Goal: Communication & Community: Participate in discussion

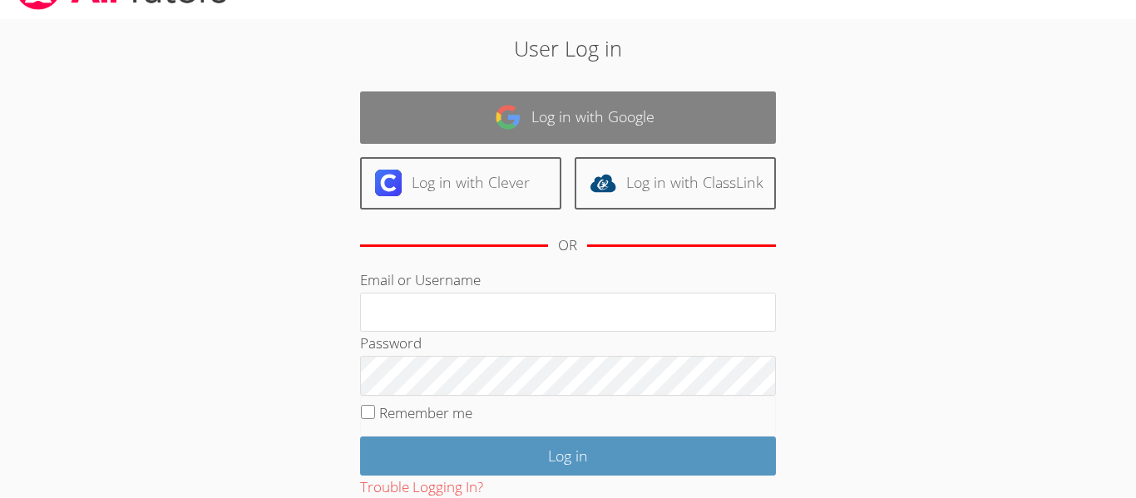
scroll to position [40, 0]
click at [659, 96] on link "Log in with Google" at bounding box center [568, 118] width 416 height 52
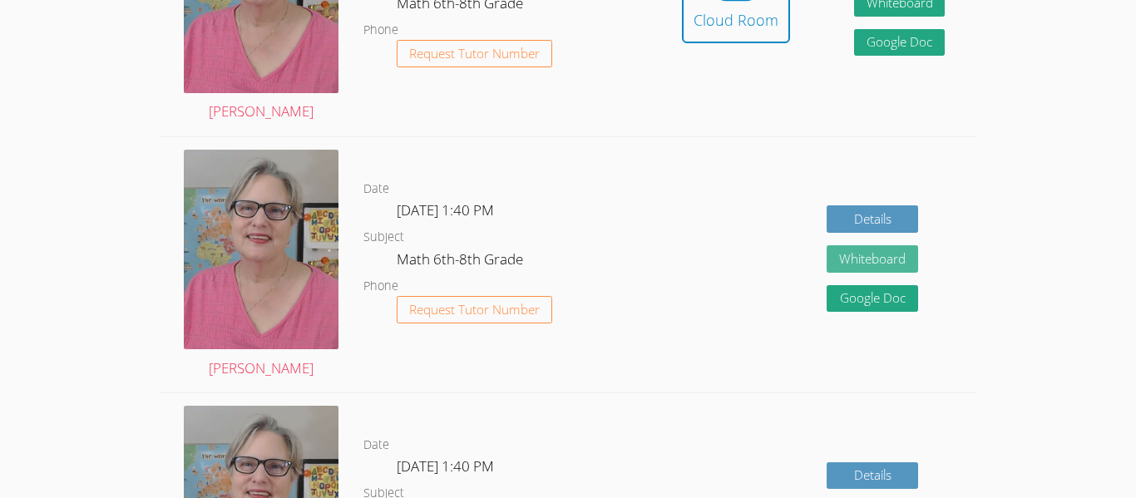
scroll to position [495, 0]
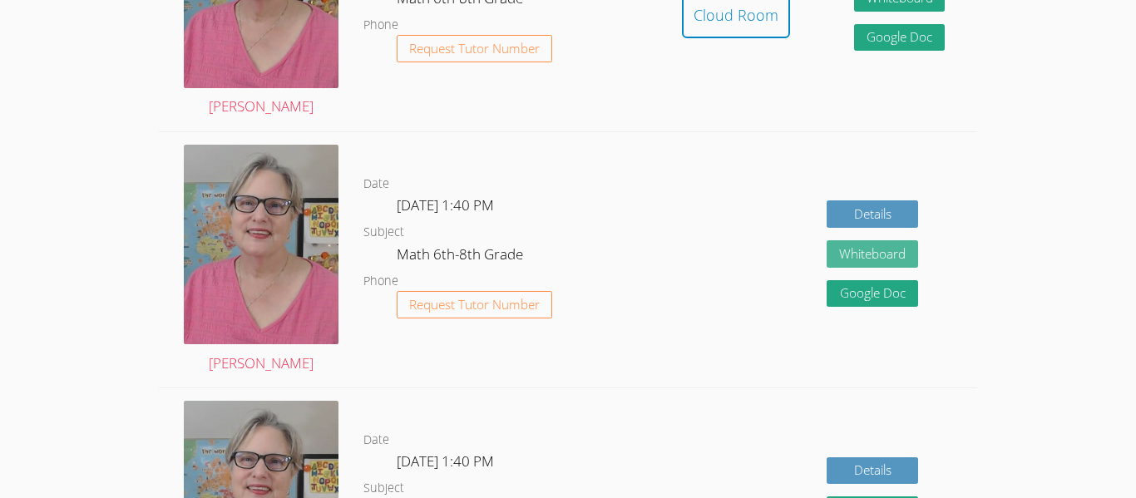
click at [875, 253] on button "Whiteboard" at bounding box center [872, 253] width 91 height 27
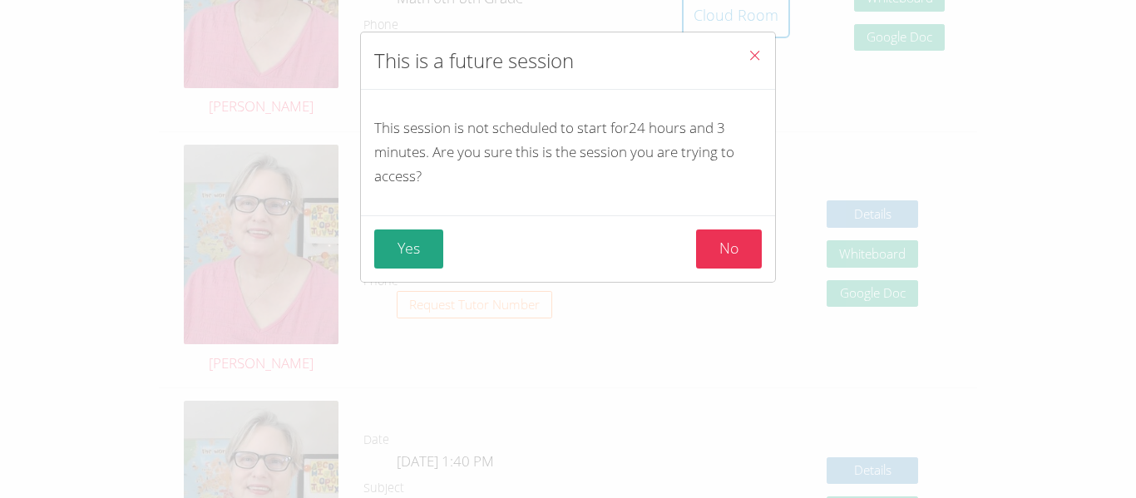
click at [749, 62] on span "Close" at bounding box center [755, 56] width 14 height 19
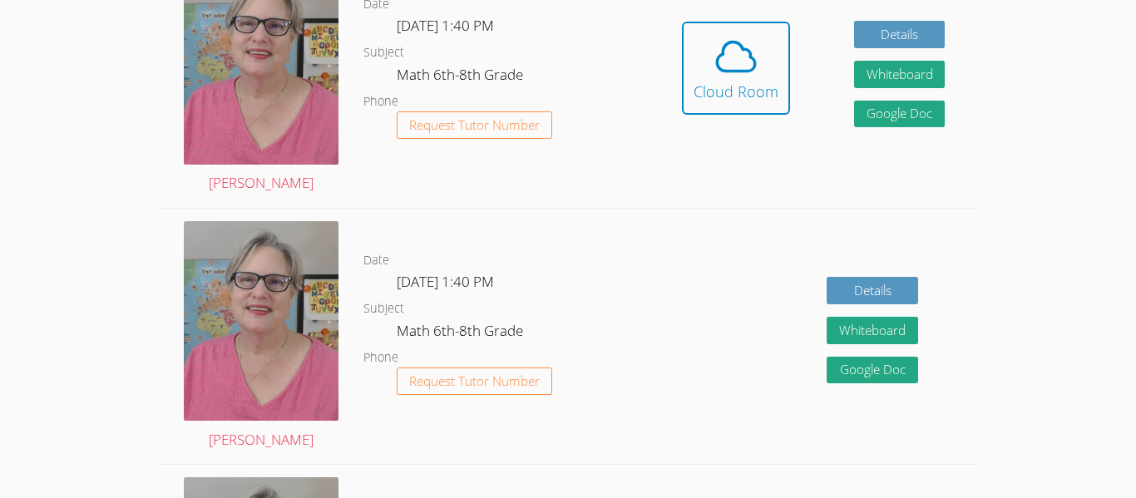
scroll to position [411, 0]
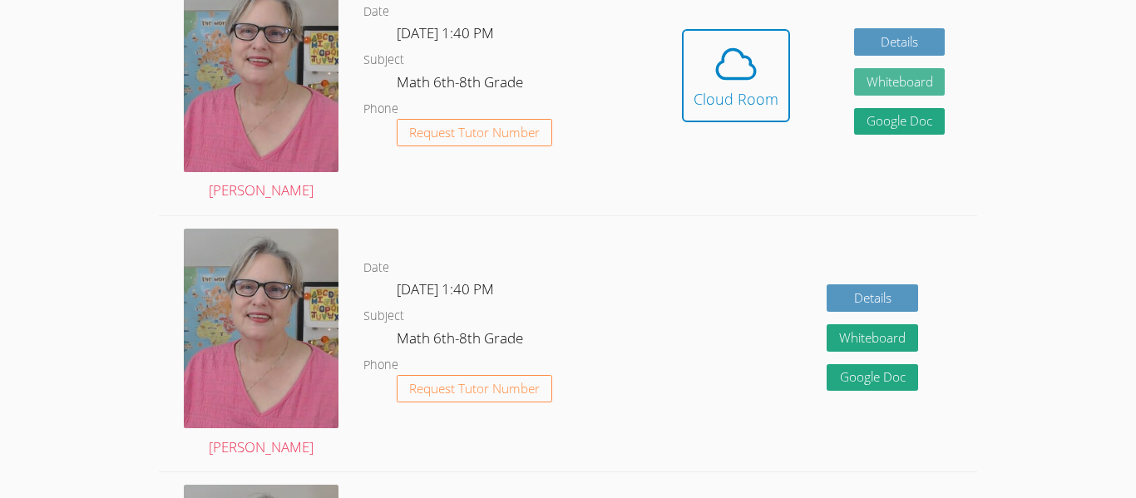
click at [904, 83] on button "Whiteboard" at bounding box center [899, 81] width 91 height 27
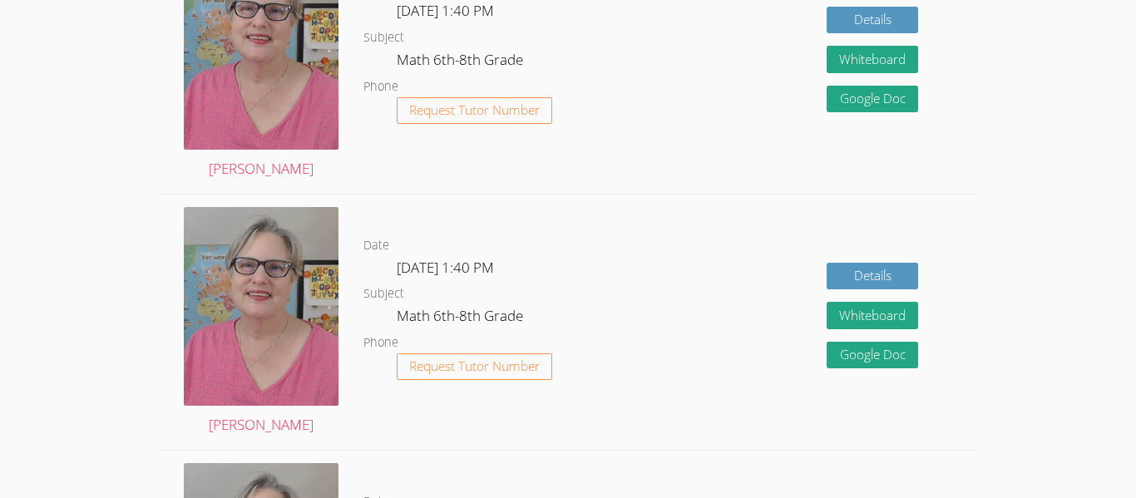
scroll to position [930, 0]
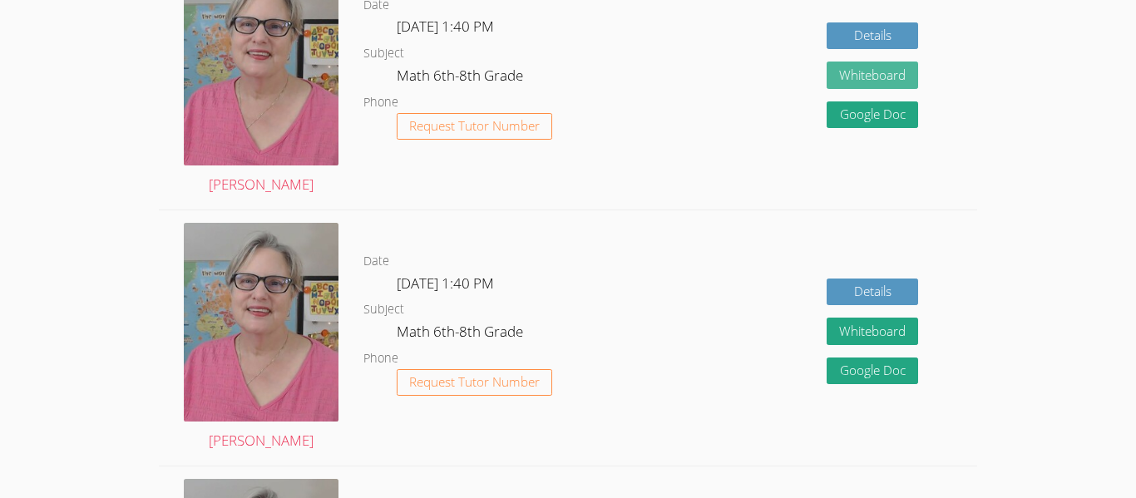
click at [874, 81] on button "Whiteboard" at bounding box center [872, 75] width 91 height 27
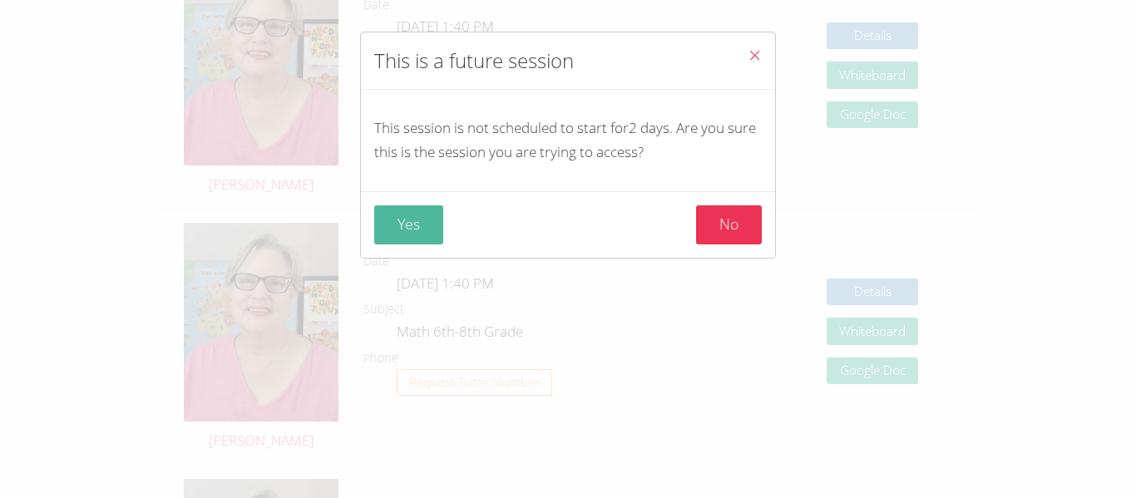
click at [383, 222] on button "Yes" at bounding box center [408, 224] width 69 height 39
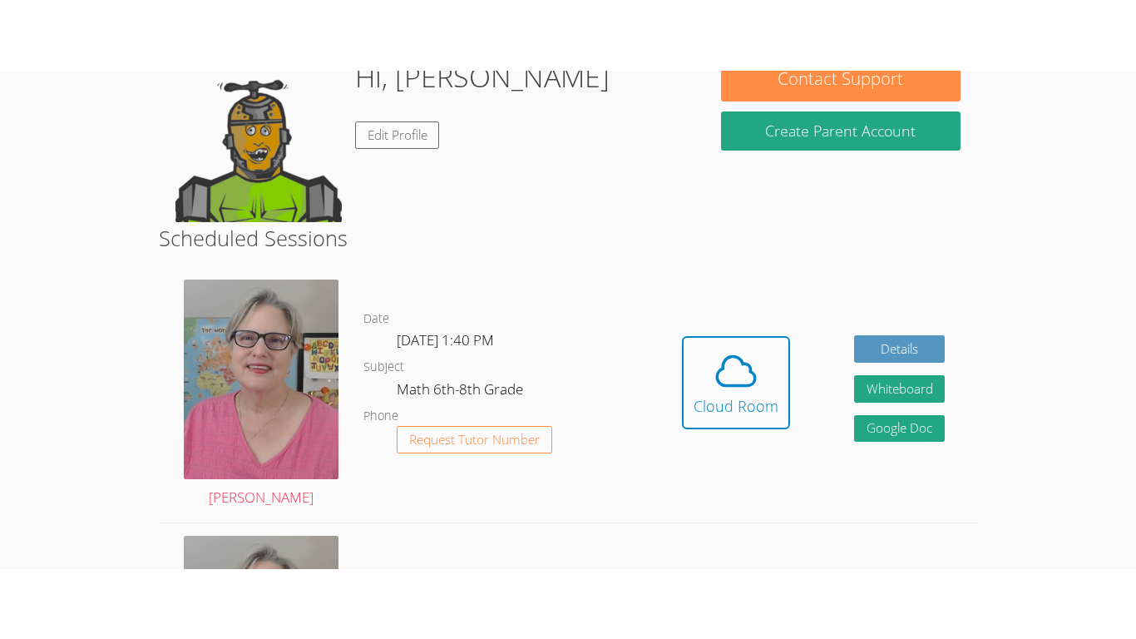
scroll to position [174, 0]
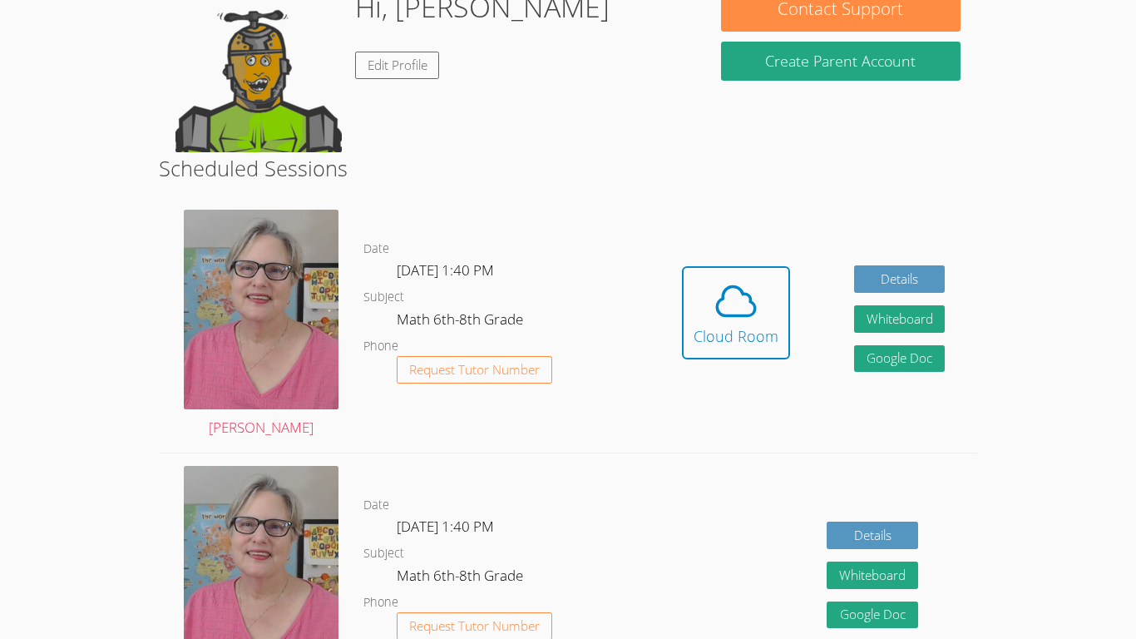
click at [0, 10] on body "Home Programs Sessions Tutors Messages Billing Logout Tyler Successfully authen…" at bounding box center [568, 145] width 1136 height 639
click at [706, 345] on div "Cloud Room" at bounding box center [736, 335] width 85 height 23
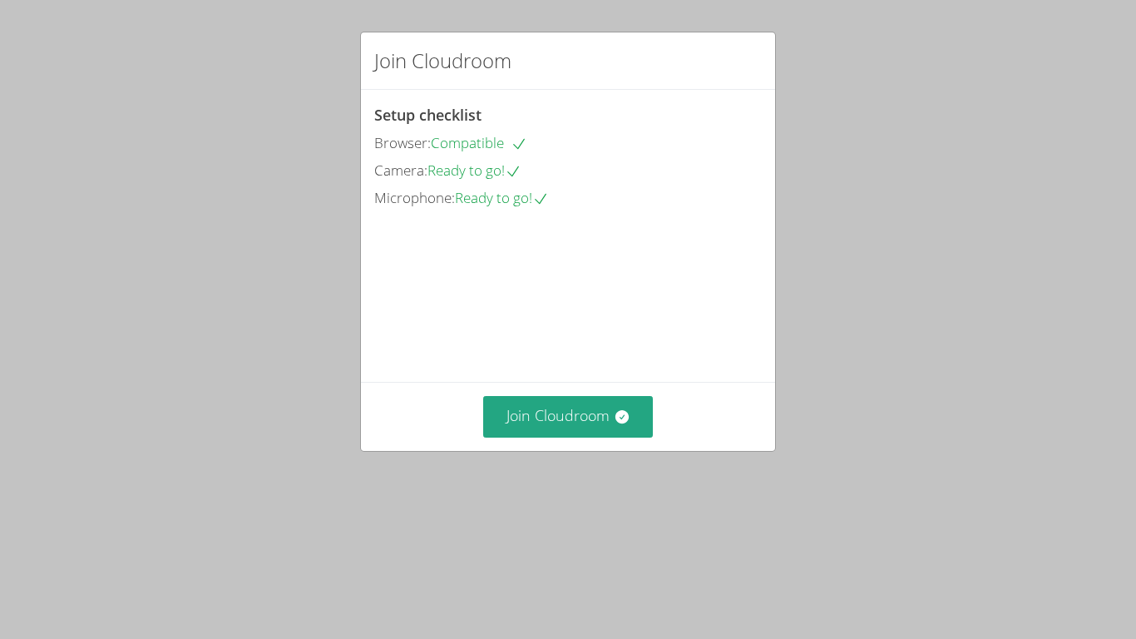
click at [718, 437] on div "Join Cloudroom" at bounding box center [568, 416] width 388 height 41
click at [612, 437] on button "Join Cloudroom" at bounding box center [568, 416] width 170 height 41
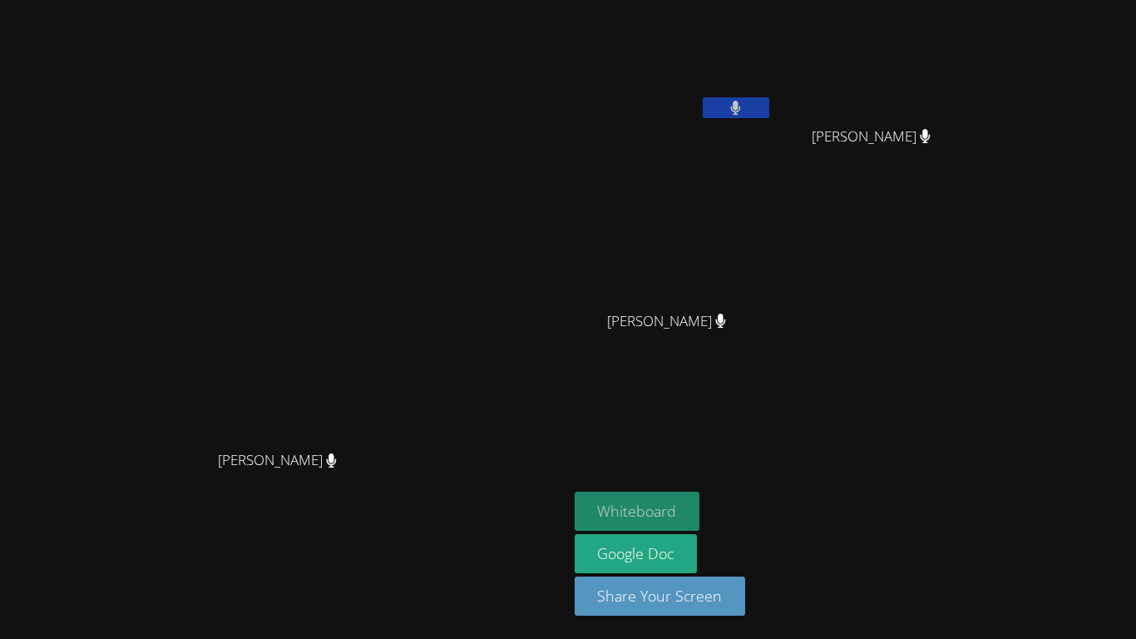
click at [700, 511] on button "Whiteboard" at bounding box center [638, 511] width 126 height 39
click at [773, 339] on div "[PERSON_NAME]" at bounding box center [674, 336] width 198 height 67
click at [769, 108] on button at bounding box center [736, 107] width 67 height 21
click at [703, 97] on button at bounding box center [736, 107] width 67 height 21
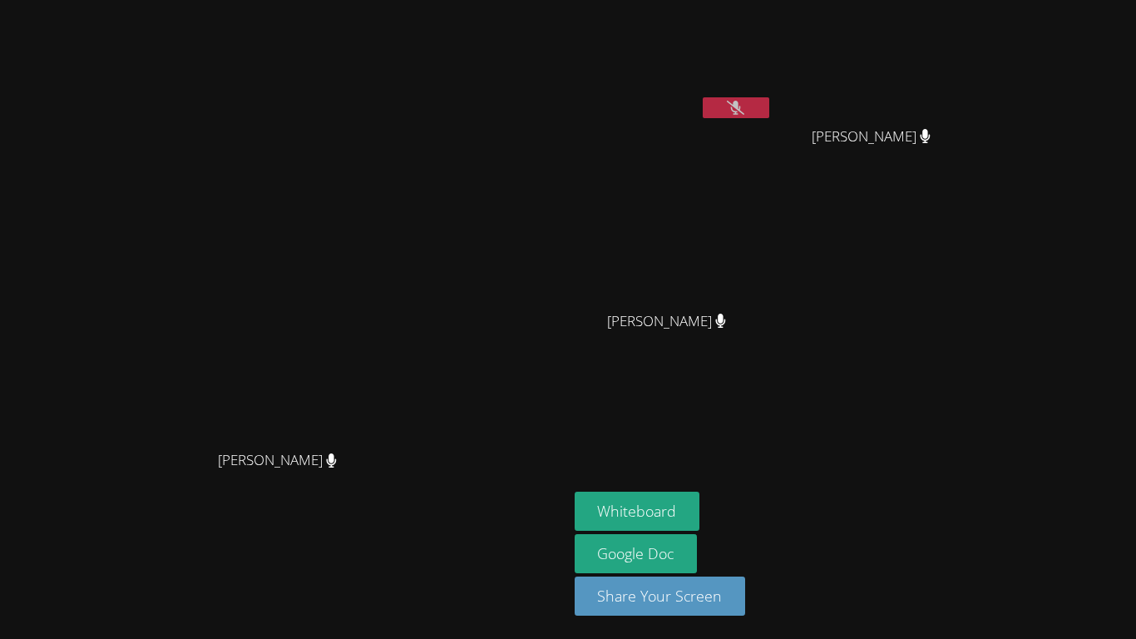
click at [744, 111] on icon at bounding box center [735, 108] width 17 height 14
click at [744, 112] on icon at bounding box center [735, 108] width 17 height 14
click at [769, 116] on button at bounding box center [736, 107] width 67 height 21
click at [744, 107] on icon at bounding box center [735, 108] width 17 height 14
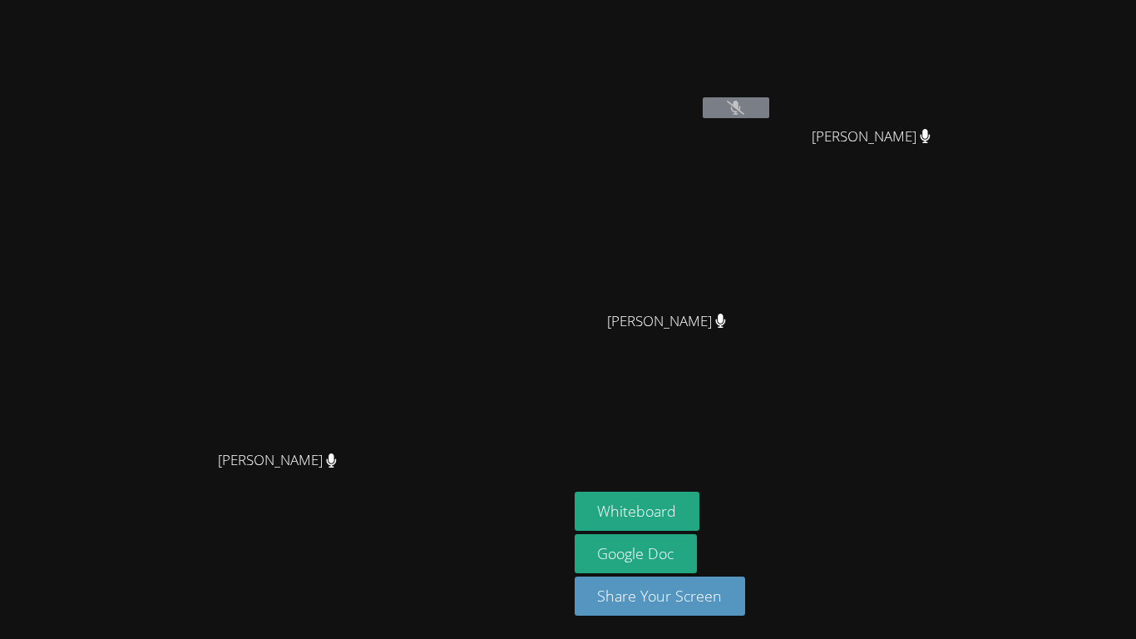
click at [744, 107] on icon at bounding box center [735, 108] width 17 height 14
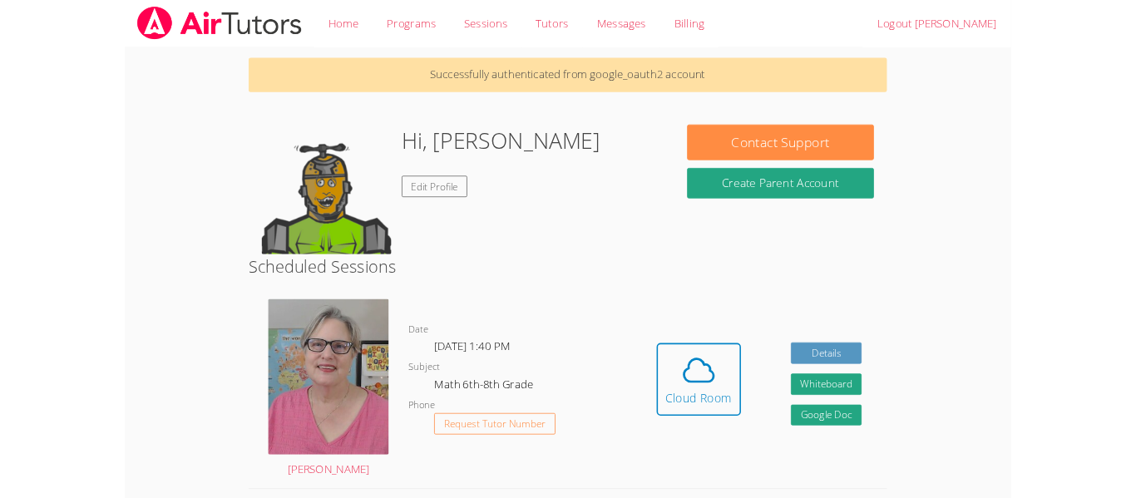
scroll to position [174, 0]
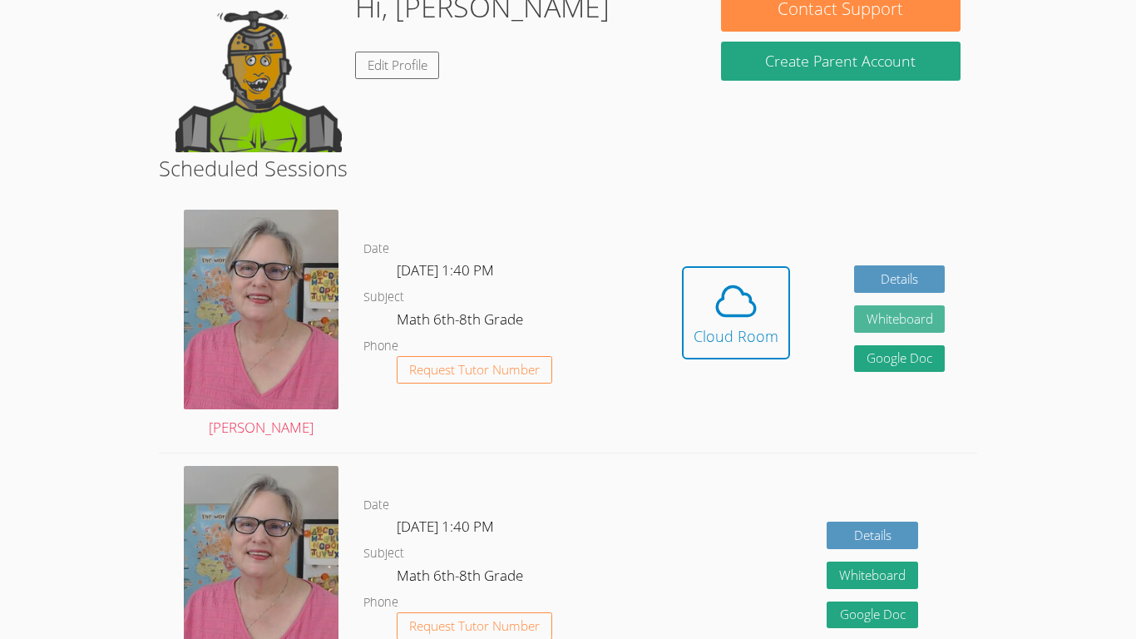
click at [867, 325] on button "Whiteboard" at bounding box center [899, 318] width 91 height 27
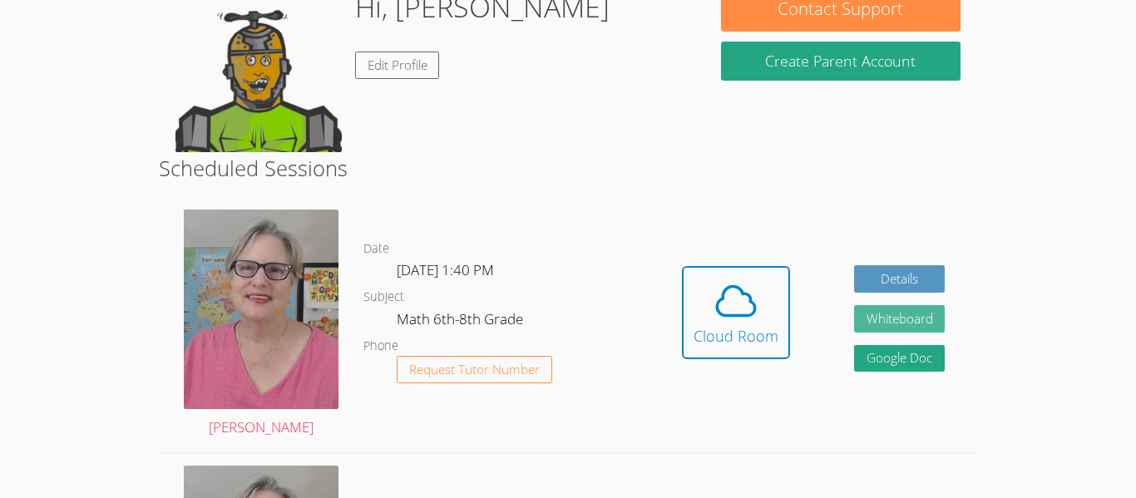
click at [908, 324] on button "Whiteboard" at bounding box center [899, 318] width 91 height 27
